Goal: Information Seeking & Learning: Understand process/instructions

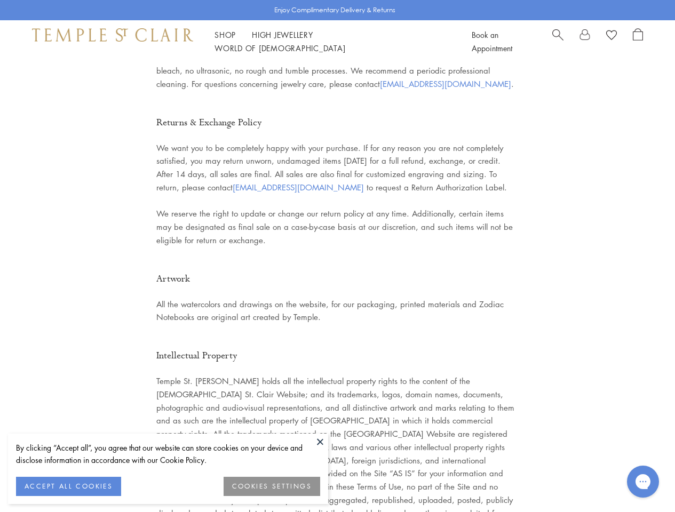
scroll to position [2305, 0]
